Goal: Task Accomplishment & Management: Use online tool/utility

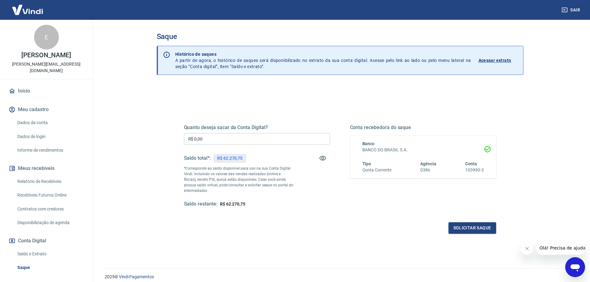
click at [211, 143] on input "R$ 0,00" at bounding box center [257, 138] width 146 height 11
type input "R$ 60.000,00"
click at [488, 228] on button "Solicitar saque" at bounding box center [473, 228] width 48 height 11
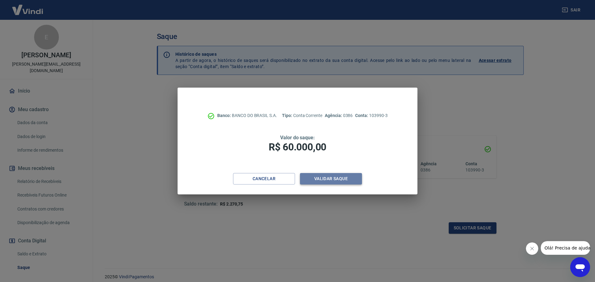
click at [347, 178] on button "Validar saque" at bounding box center [331, 178] width 62 height 11
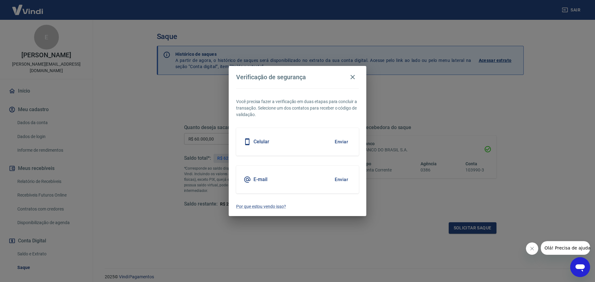
click at [343, 181] on button "Enviar" at bounding box center [341, 179] width 20 height 13
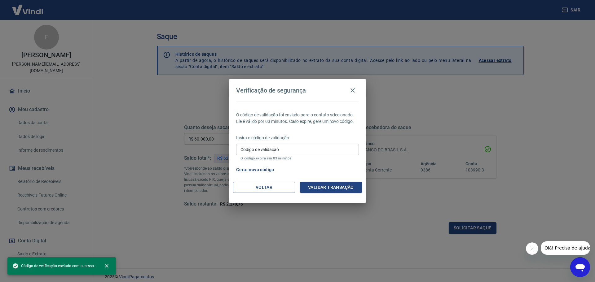
click at [277, 152] on input "Código de validação" at bounding box center [297, 149] width 123 height 11
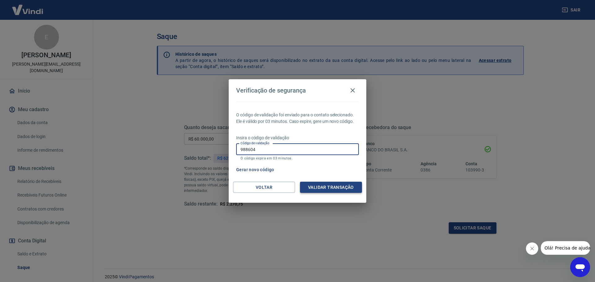
type input "988604"
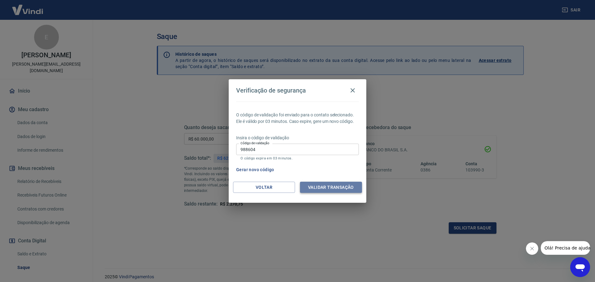
click at [325, 183] on button "Validar transação" at bounding box center [331, 187] width 62 height 11
